Goal: Information Seeking & Learning: Learn about a topic

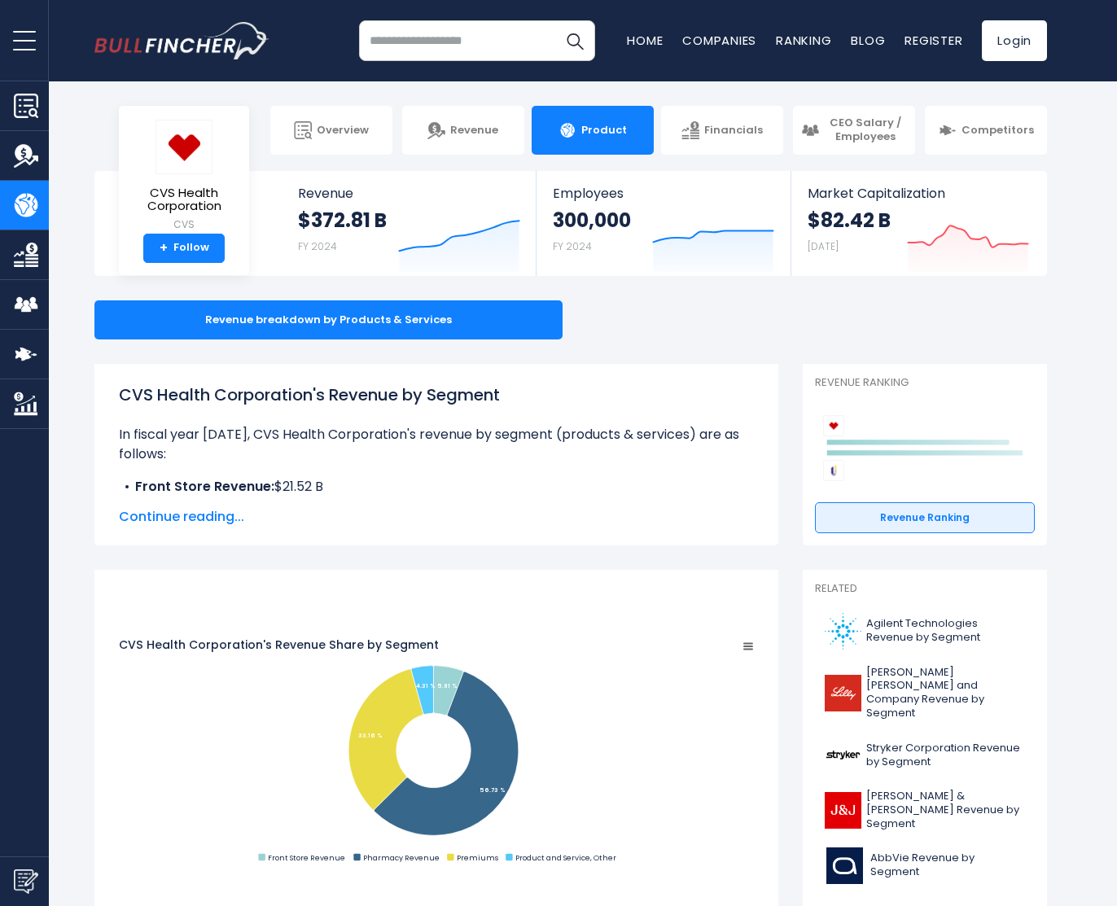
click at [189, 522] on span "Continue reading..." at bounding box center [436, 517] width 635 height 20
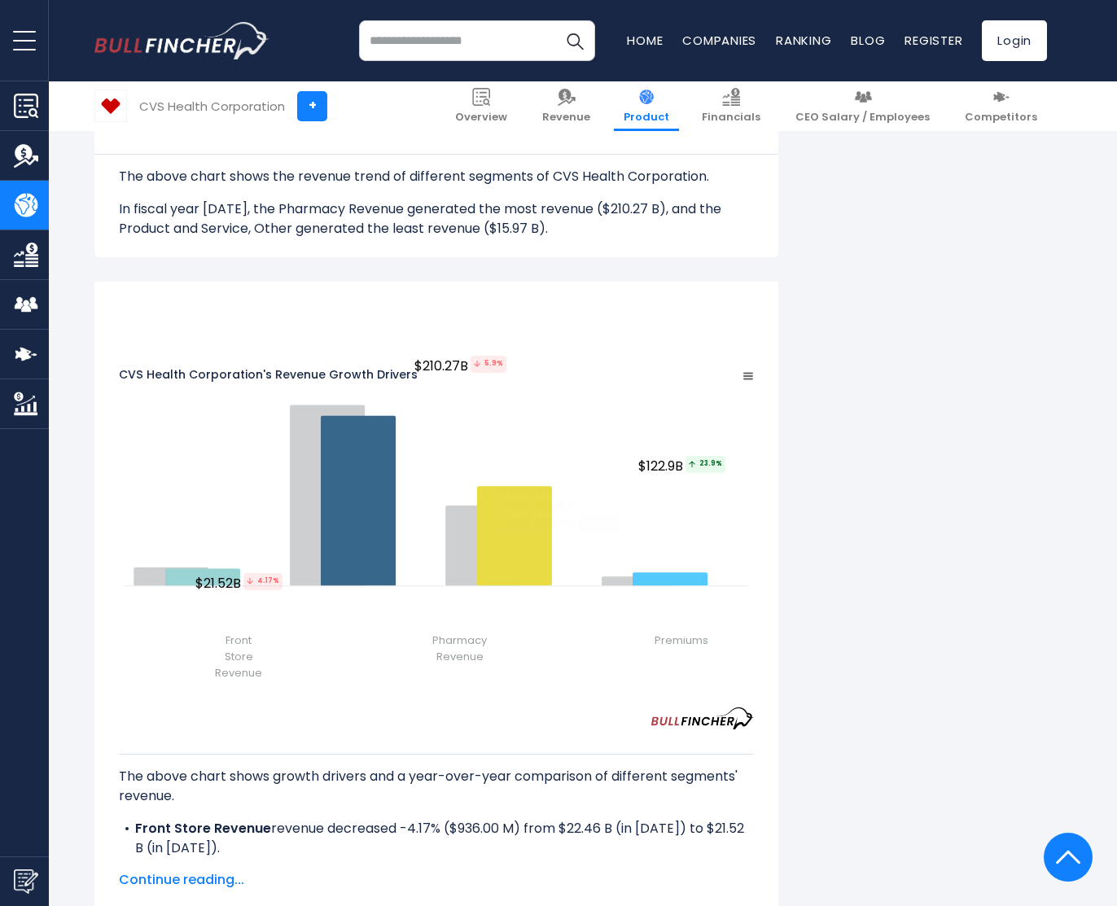
scroll to position [2035, 0]
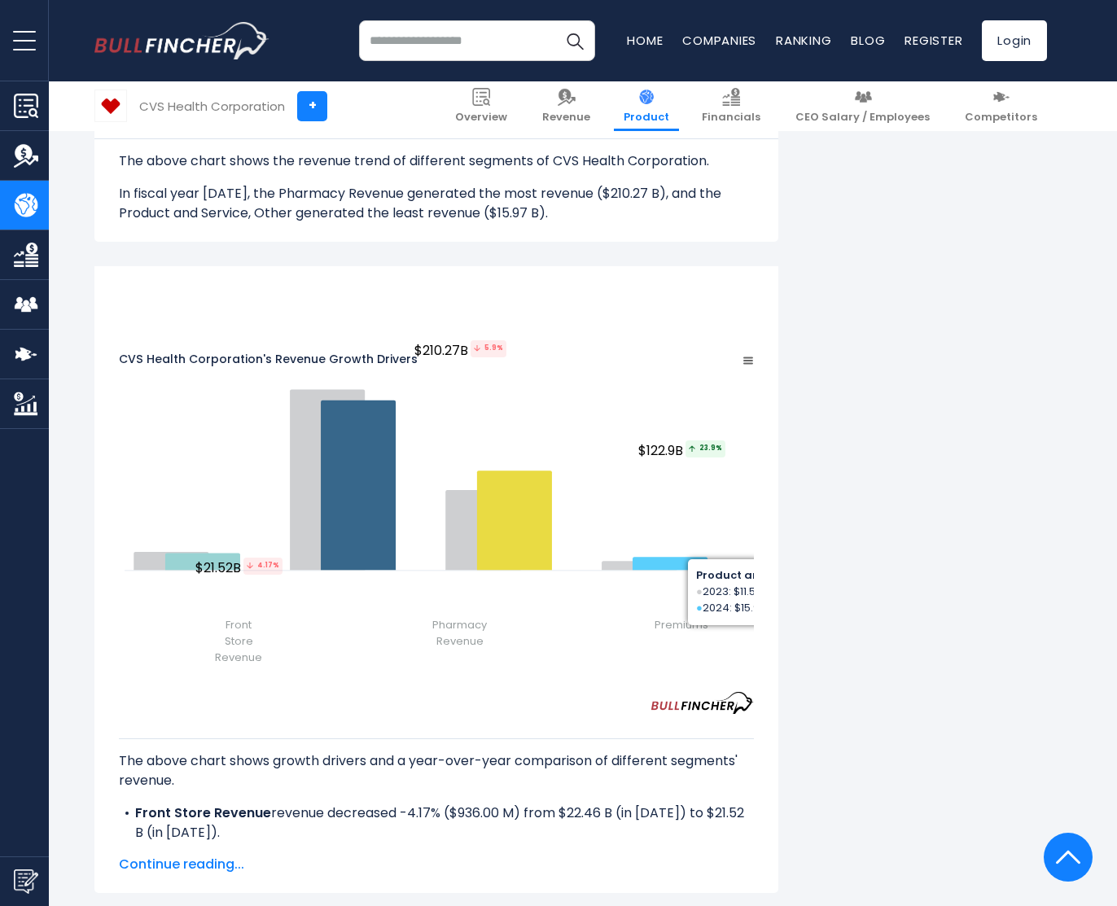
scroll to position [1791, 0]
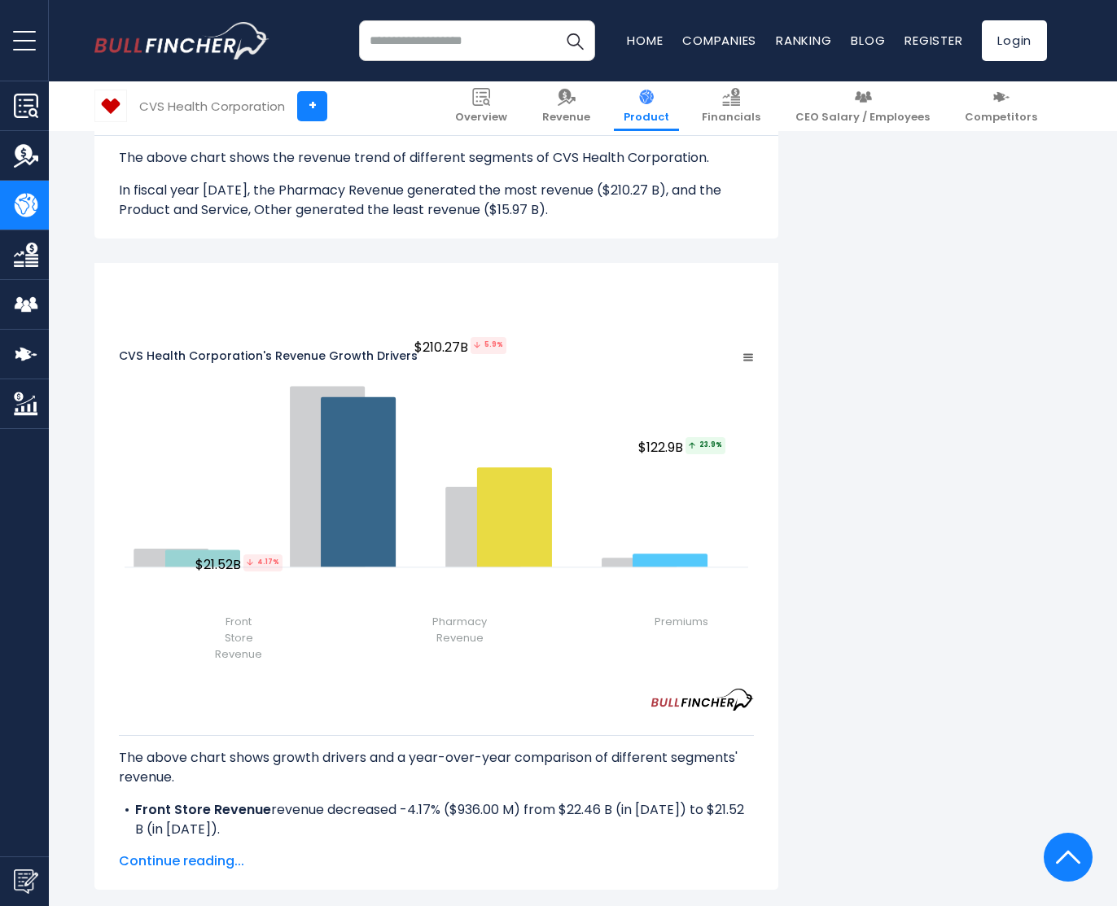
click at [754, 839] on li "Pharmacy Revenue revenue decreased -5.9% ($13.18 B) from $223.45 B (in 2023) to…" at bounding box center [436, 858] width 635 height 39
click at [754, 487] on rect "CVS Health Corporation's Revenue Growth Drivers" at bounding box center [436, 485] width 635 height 286
click at [208, 865] on span "Continue reading..." at bounding box center [436, 861] width 635 height 20
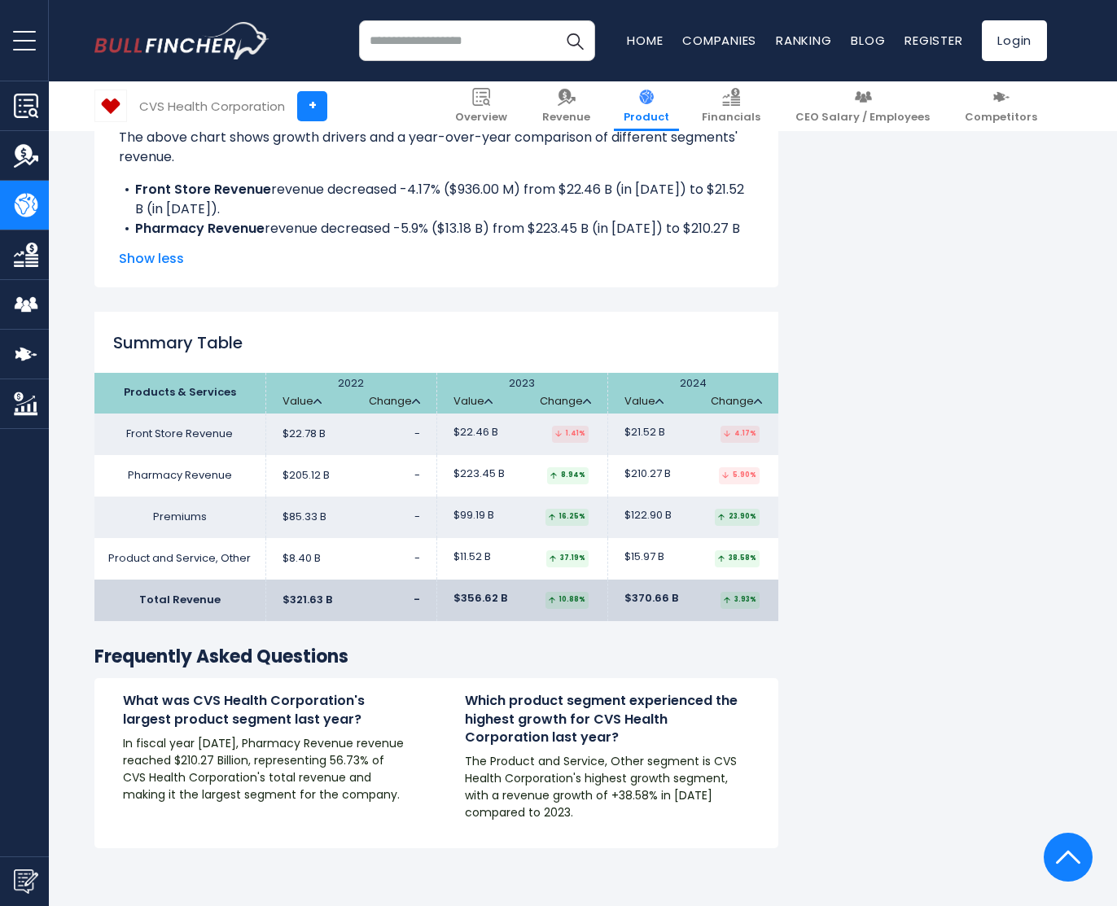
scroll to position [2361, 0]
